Goal: Contribute content: Contribute content

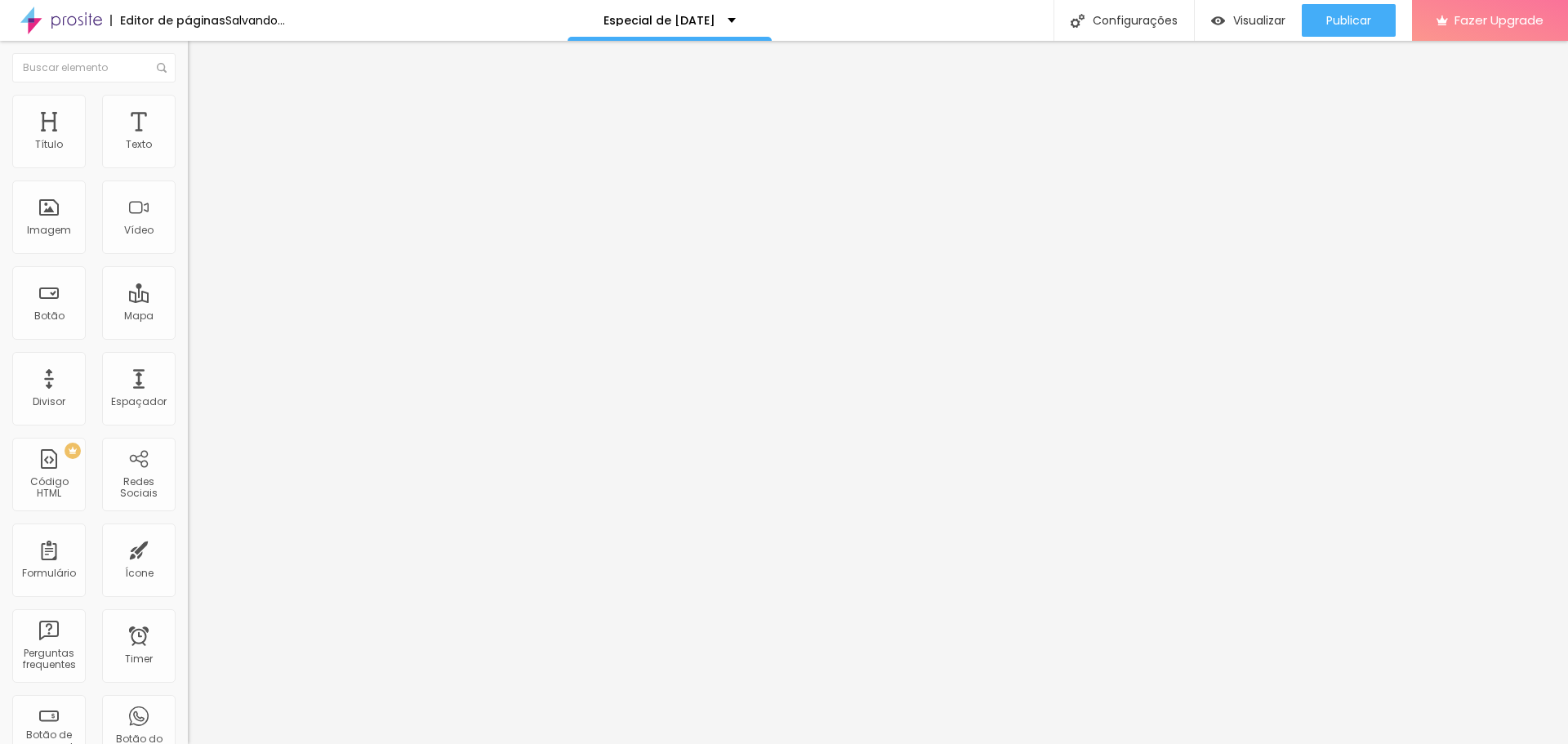
click at [188, 141] on span "Adicionar imagem" at bounding box center [240, 134] width 106 height 14
click at [202, 112] on span "Estilo" at bounding box center [215, 106] width 25 height 14
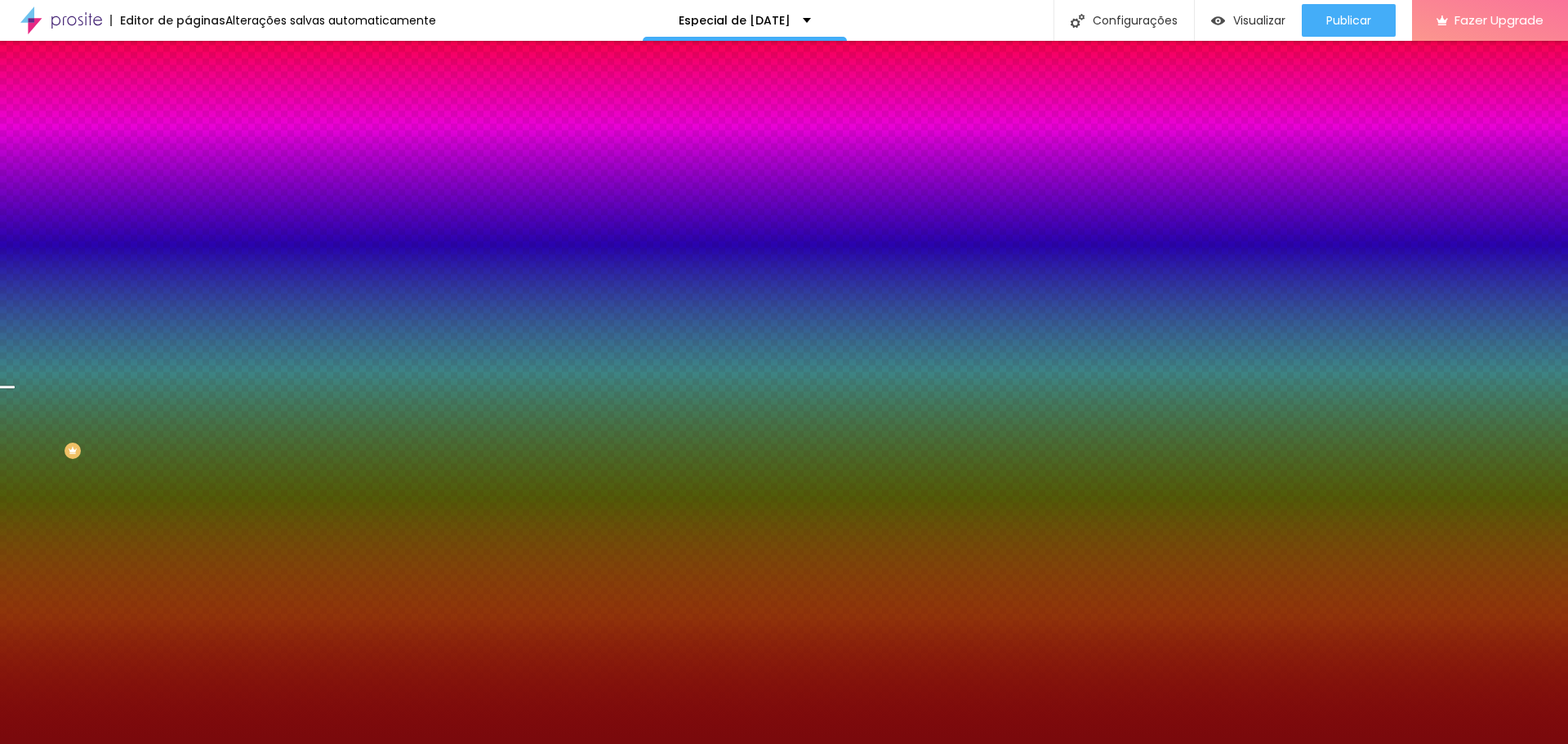
click at [188, 222] on div at bounding box center [282, 222] width 188 height 0
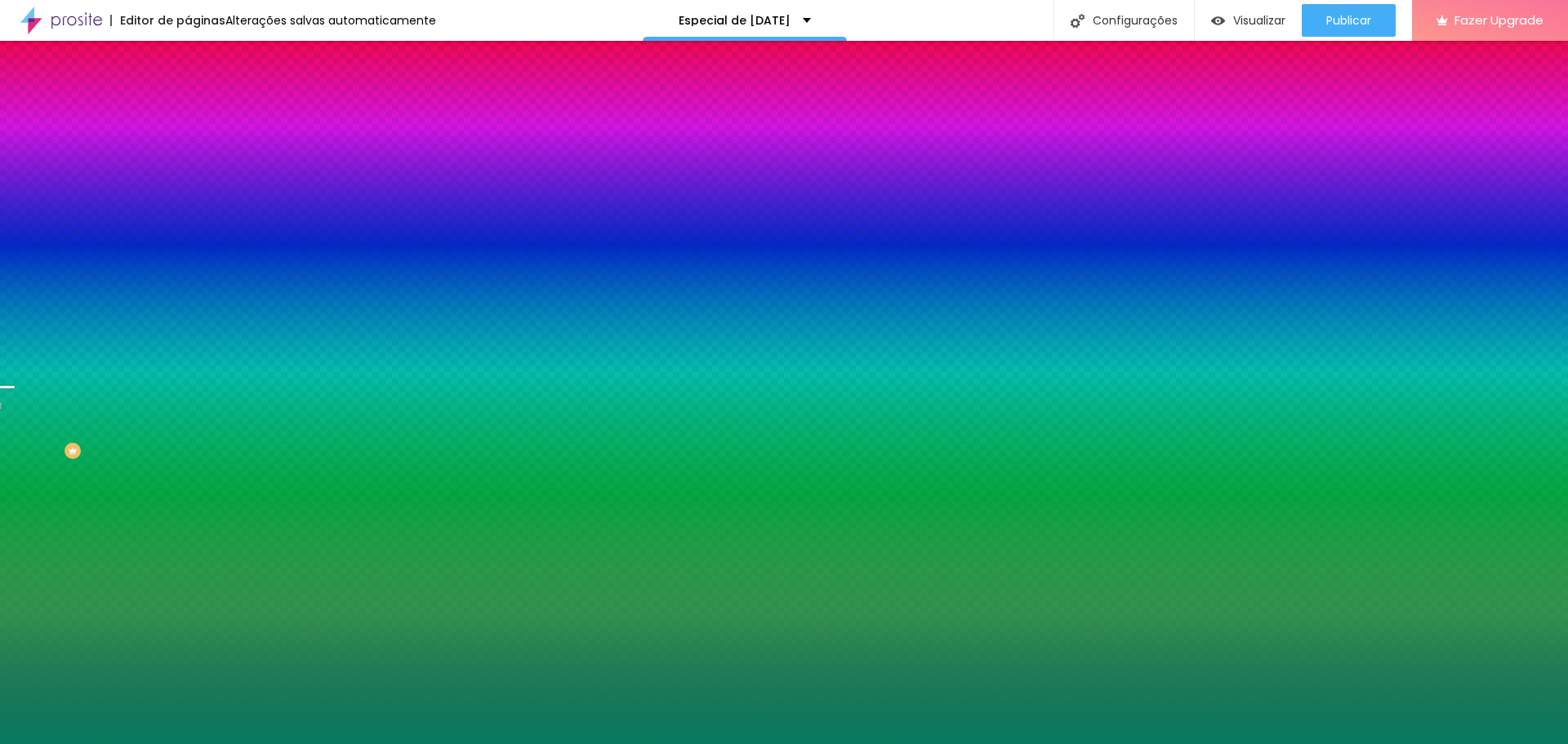
click at [145, 383] on div at bounding box center [784, 372] width 1568 height 744
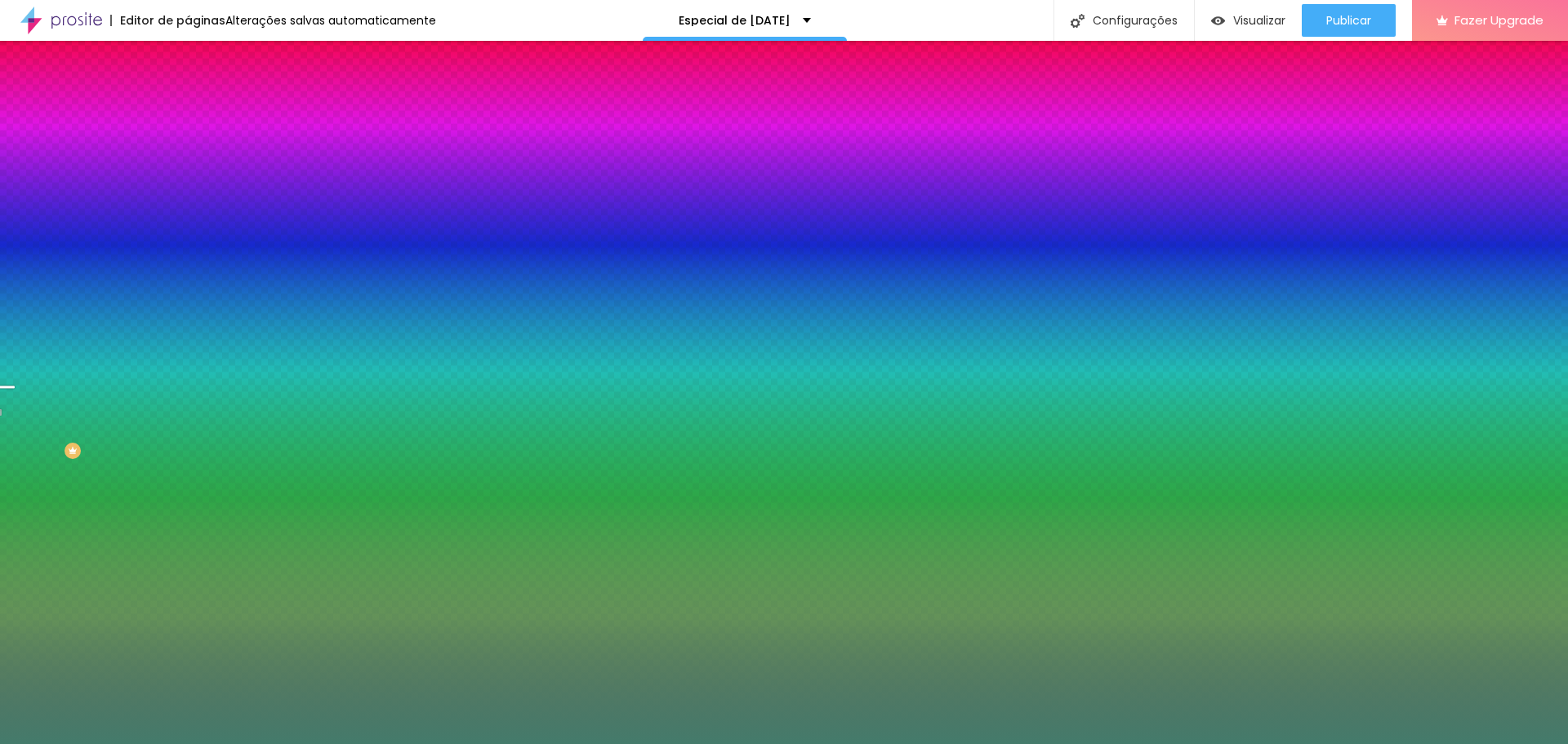
type input "#48806F"
drag, startPoint x: 123, startPoint y: 380, endPoint x: 71, endPoint y: 377, distance: 52.1
click at [668, 370] on div at bounding box center [669, 367] width 3 height 3
click at [188, 151] on span "Trocar imagem" at bounding box center [232, 144] width 89 height 14
